Goal: Check status: Check status

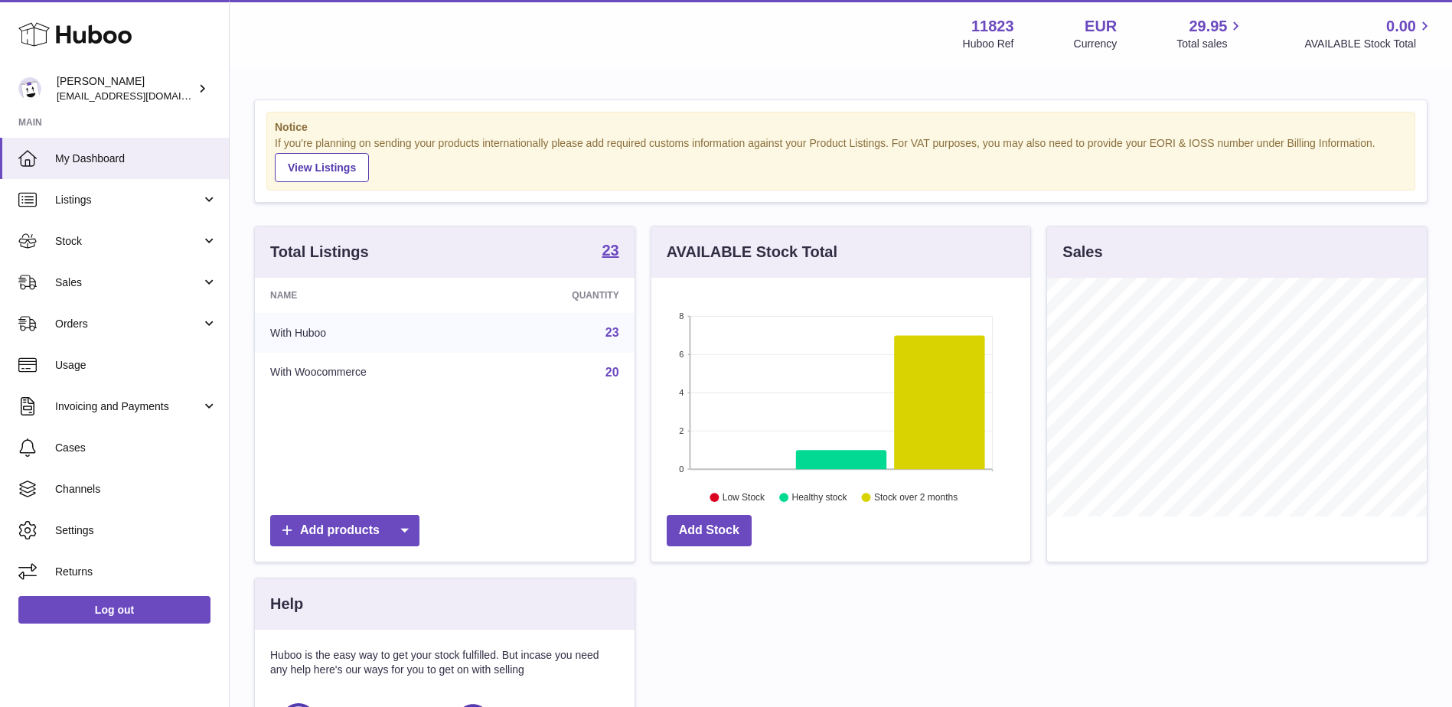
scroll to position [239, 379]
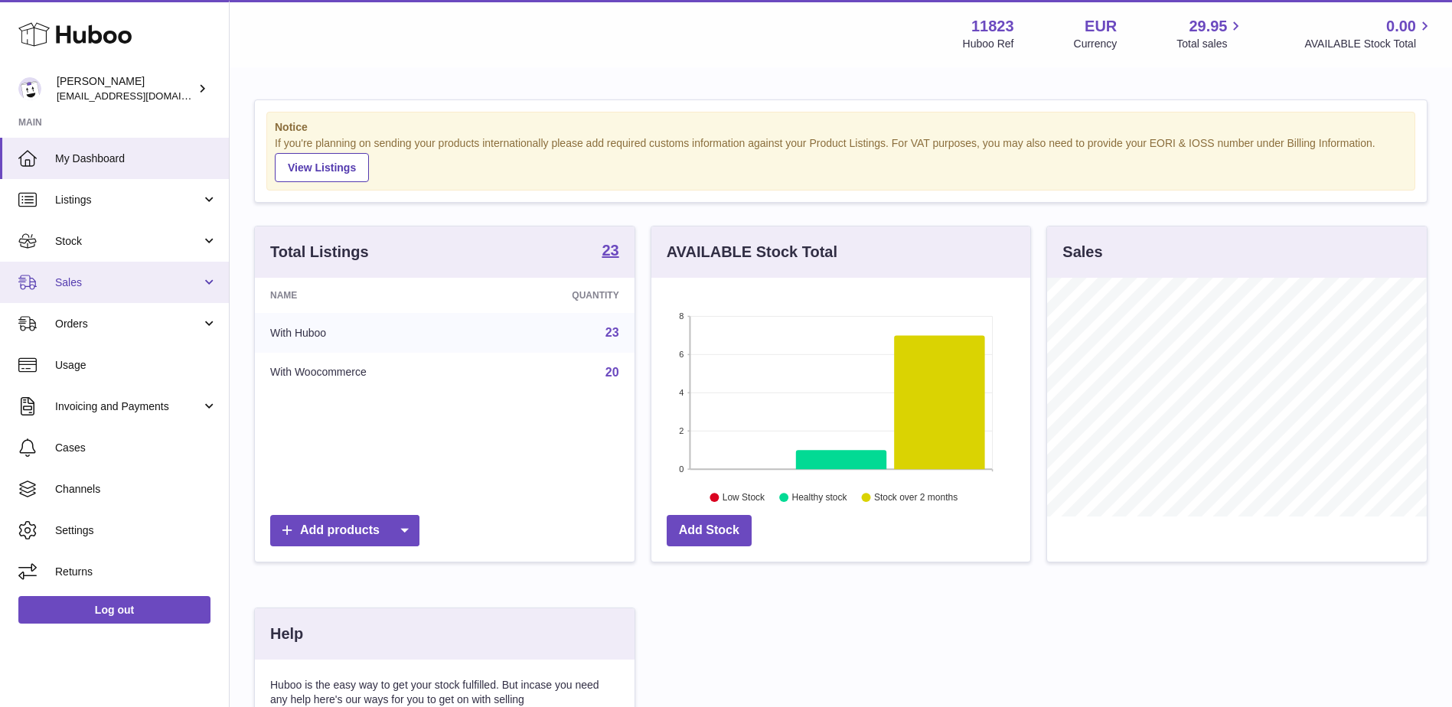
click at [119, 277] on span "Sales" at bounding box center [128, 283] width 146 height 15
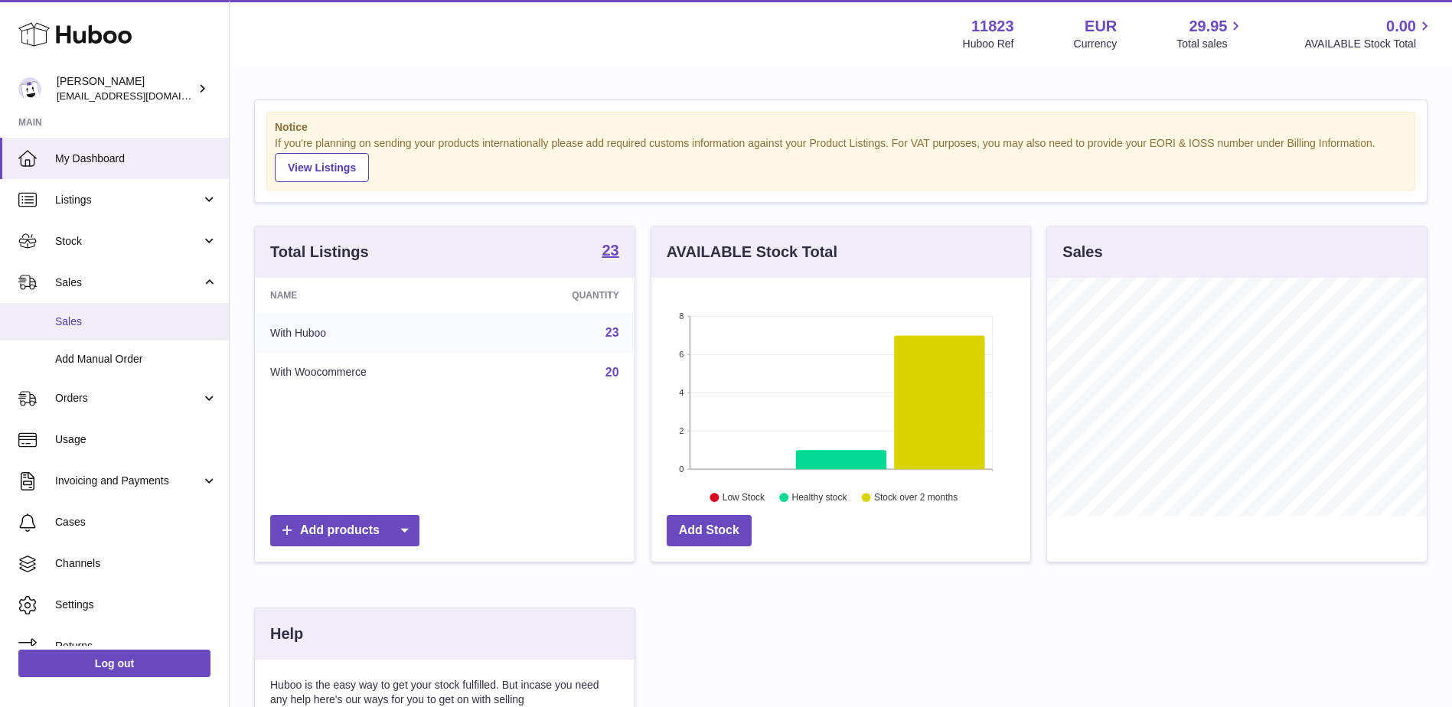
click at [113, 320] on span "Sales" at bounding box center [136, 322] width 162 height 15
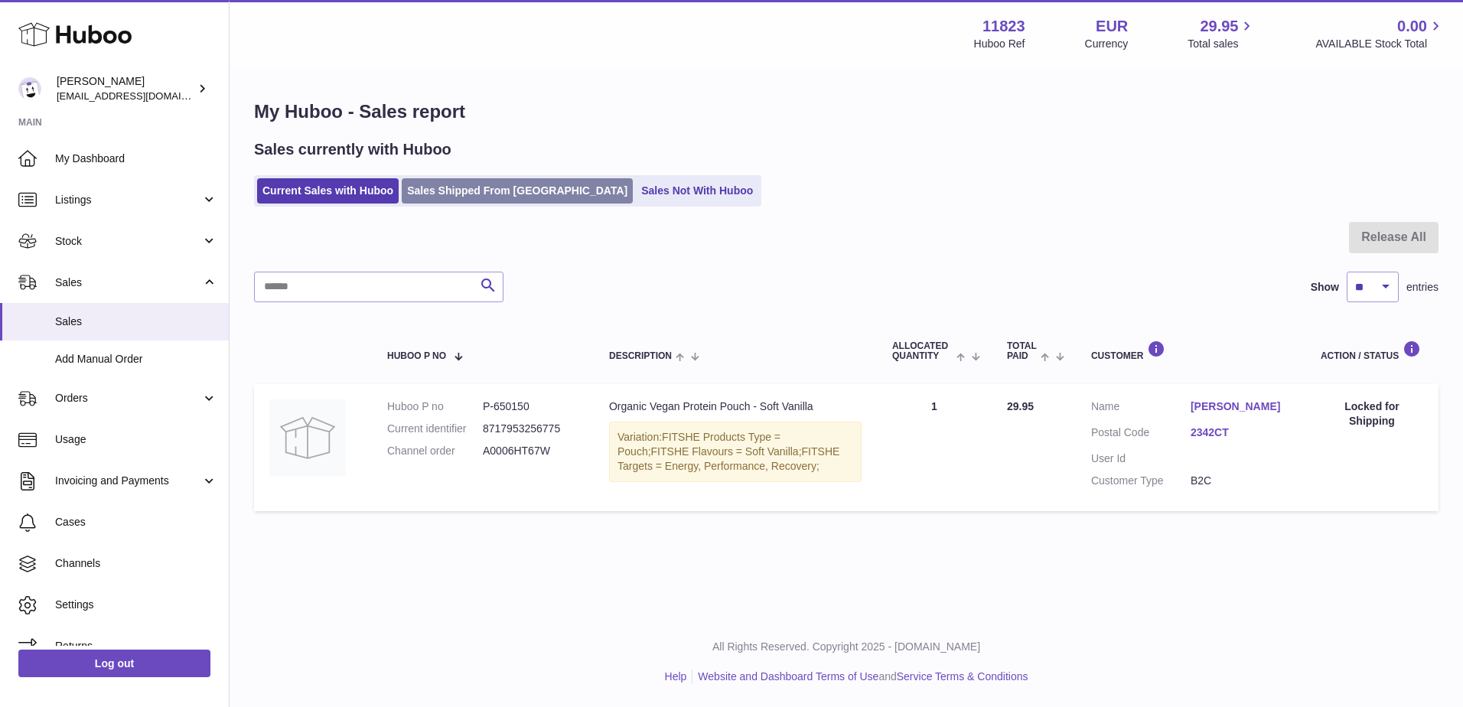
click at [451, 189] on link "Sales Shipped From [GEOGRAPHIC_DATA]" at bounding box center [517, 190] width 231 height 25
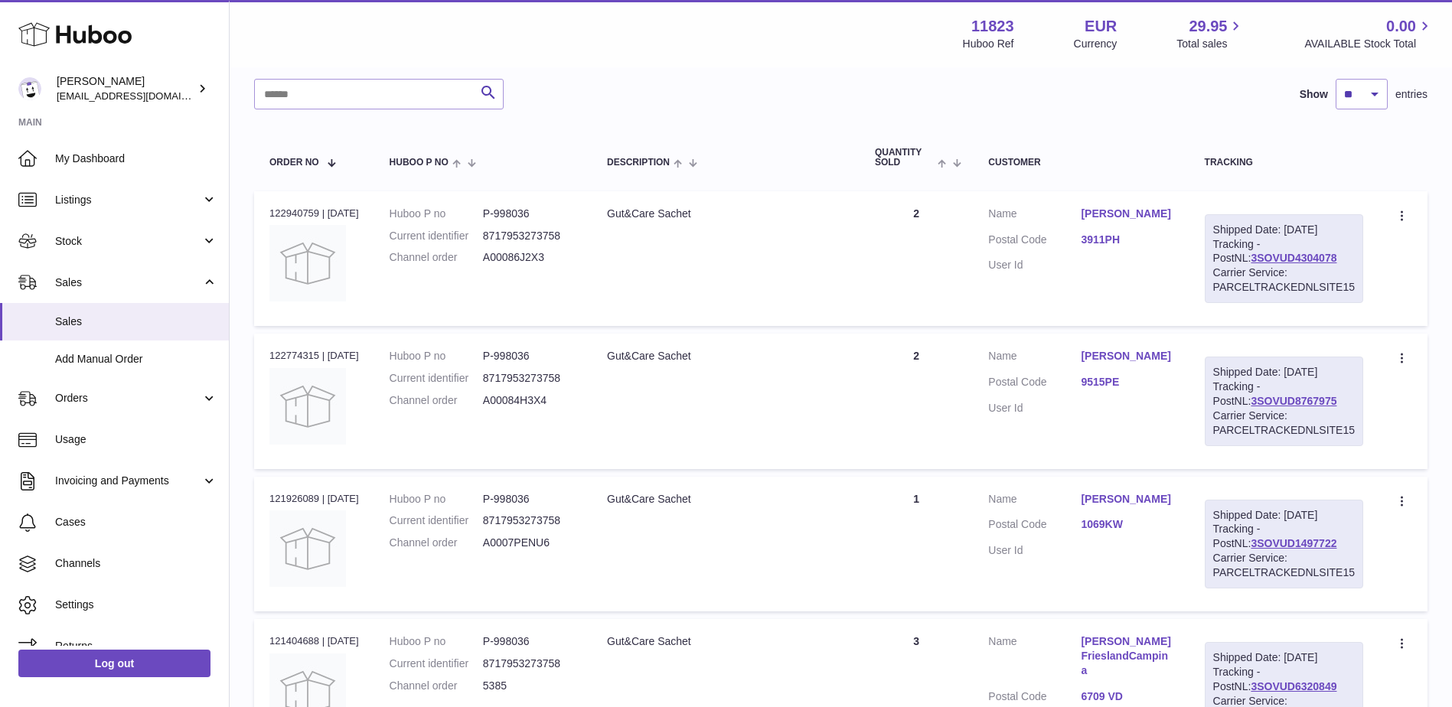
scroll to position [171, 0]
click at [1268, 253] on link "3SOVUD4304078" at bounding box center [1294, 259] width 86 height 12
